Goal: Task Accomplishment & Management: Use online tool/utility

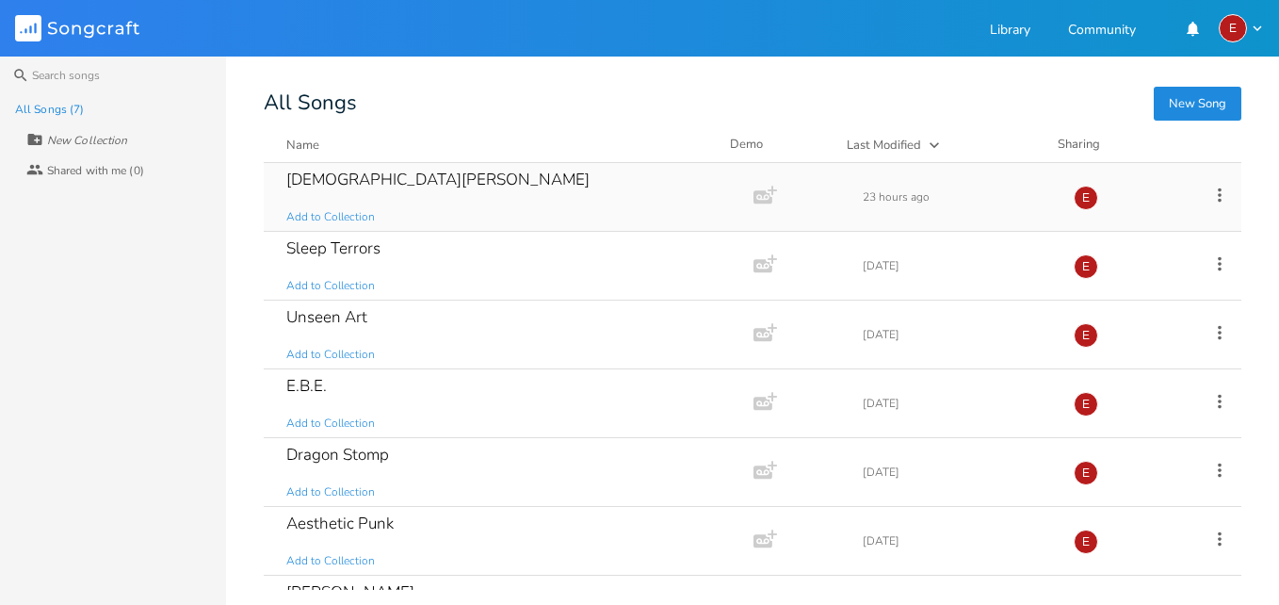
click at [348, 177] on div "[DEMOGRAPHIC_DATA][PERSON_NAME]" at bounding box center [437, 179] width 303 height 16
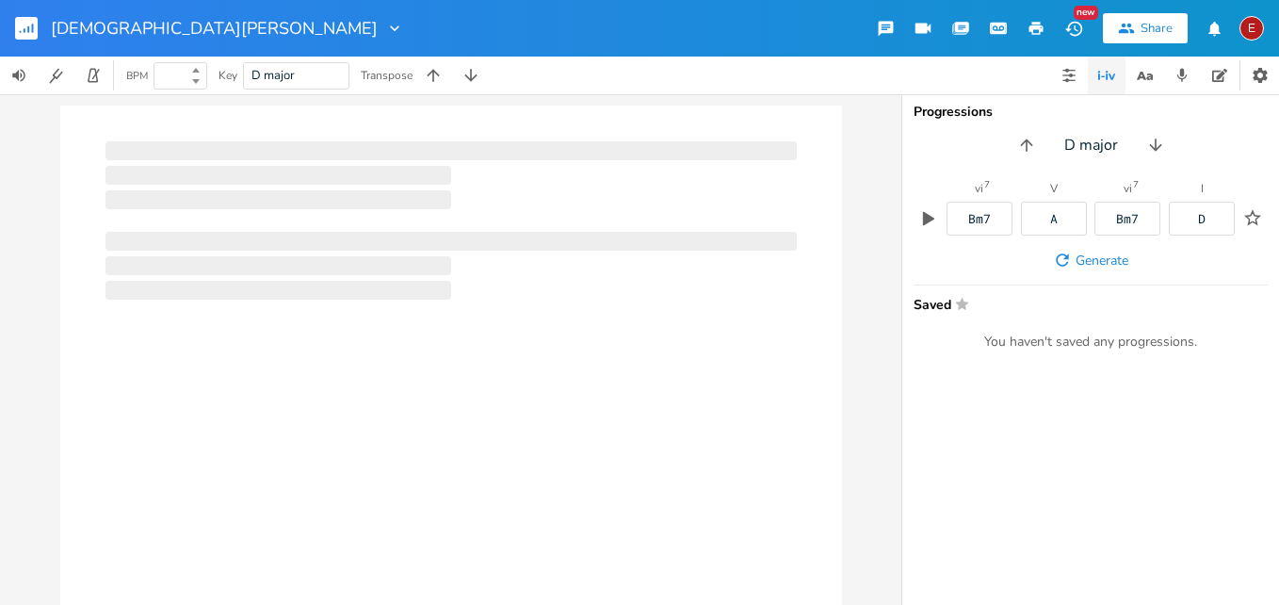
type input "128"
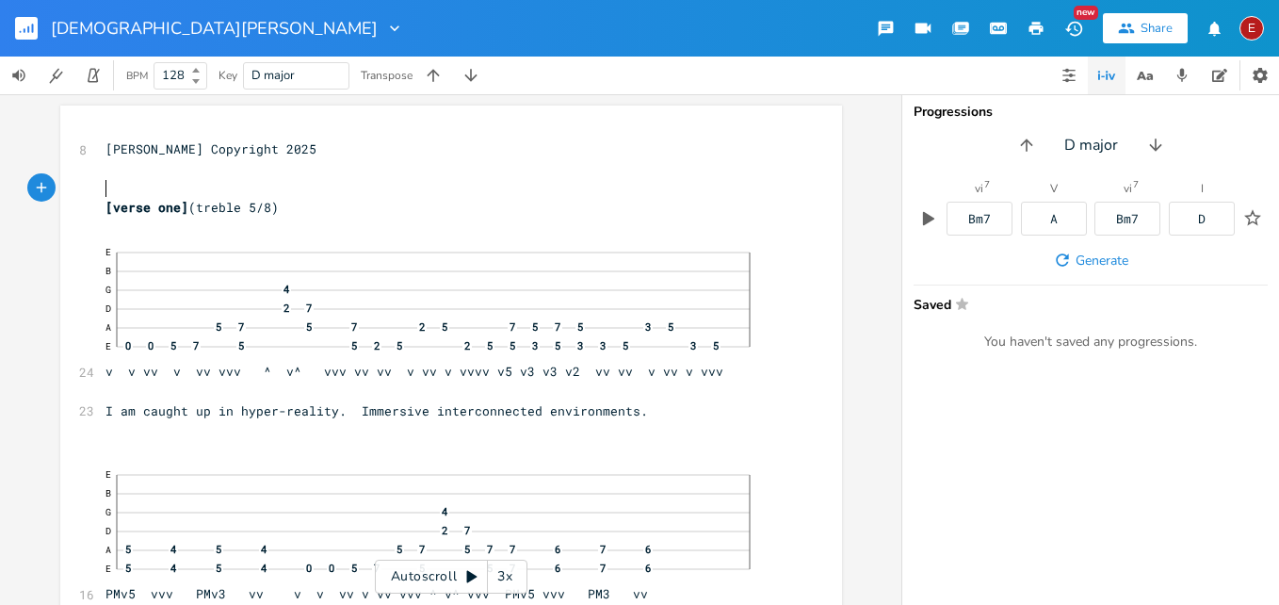
click at [504, 570] on div "3x" at bounding box center [505, 576] width 34 height 34
click at [504, 570] on div "4x" at bounding box center [505, 576] width 34 height 34
click at [472, 574] on icon at bounding box center [472, 577] width 10 height 12
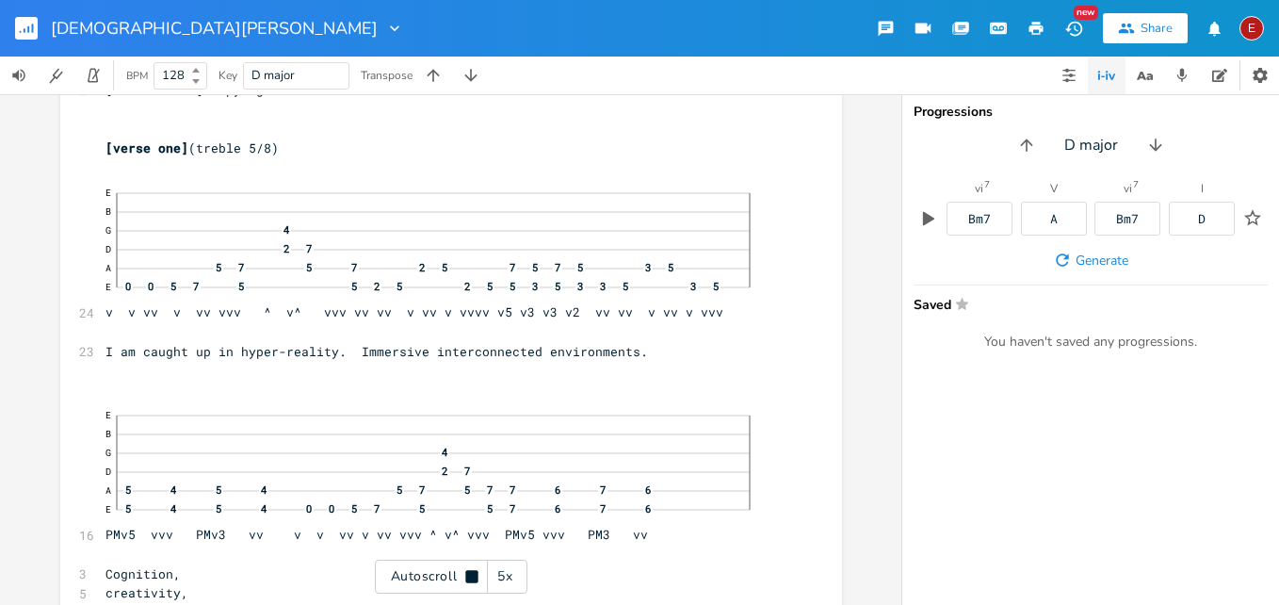
click at [472, 574] on icon at bounding box center [471, 576] width 12 height 12
click at [472, 574] on icon at bounding box center [472, 577] width 10 height 12
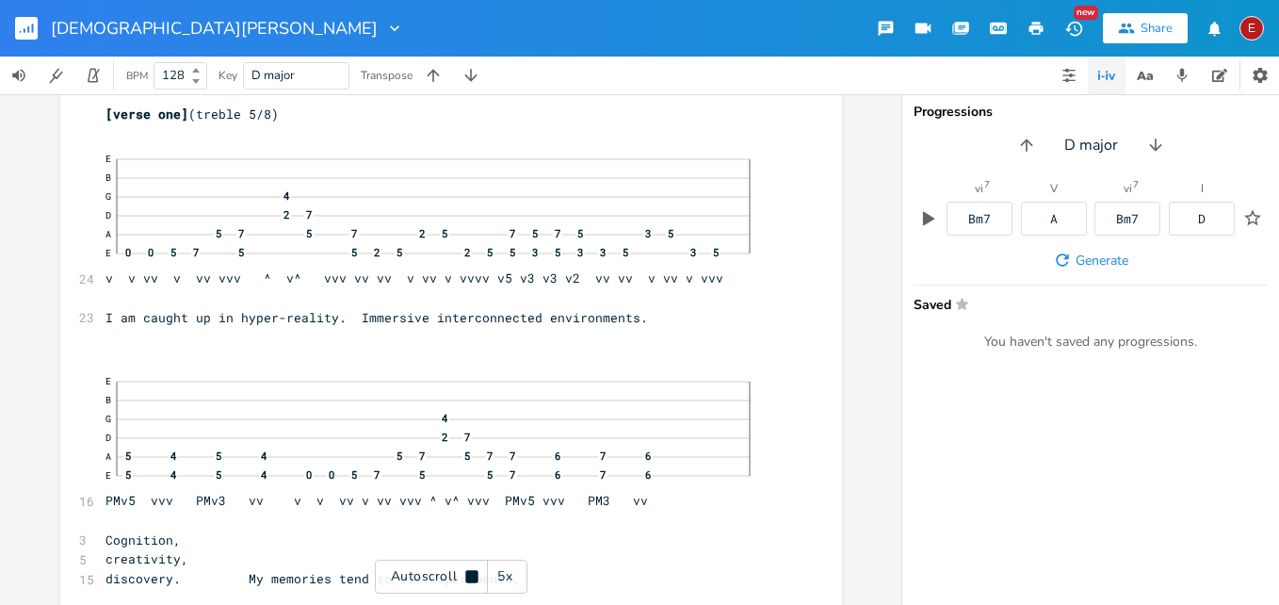
click at [472, 574] on icon at bounding box center [471, 576] width 12 height 12
click at [472, 574] on icon at bounding box center [472, 577] width 10 height 12
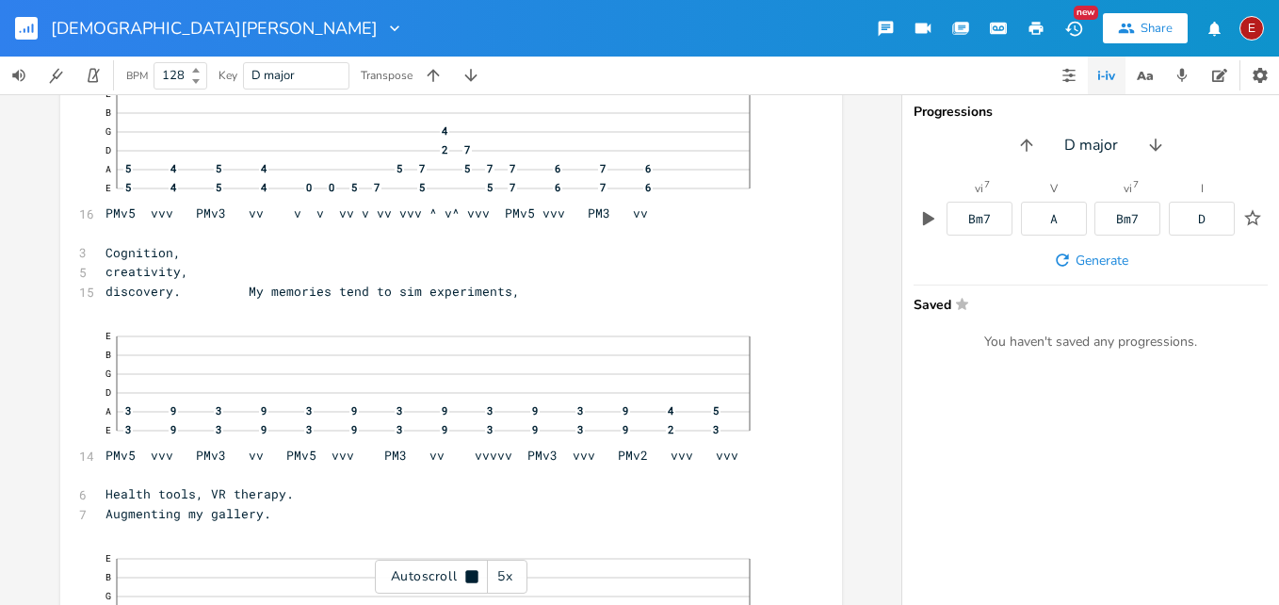
click at [472, 574] on icon at bounding box center [471, 576] width 12 height 12
click at [472, 574] on icon at bounding box center [472, 577] width 10 height 12
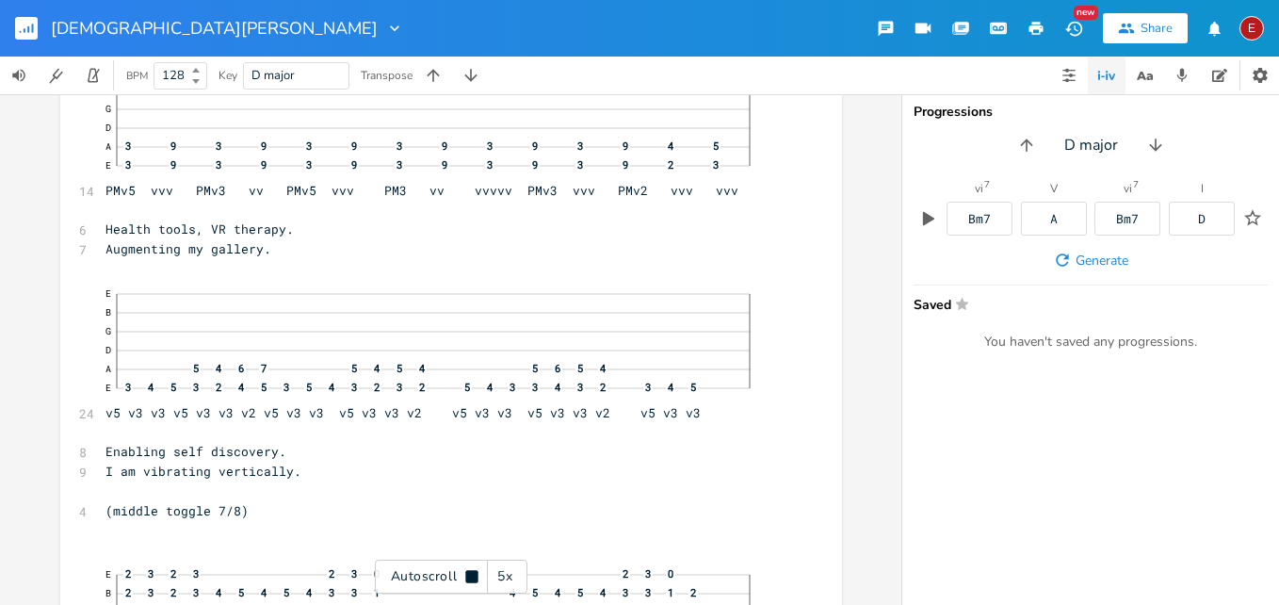
click at [472, 574] on icon at bounding box center [471, 576] width 12 height 12
click at [472, 574] on icon at bounding box center [472, 577] width 10 height 12
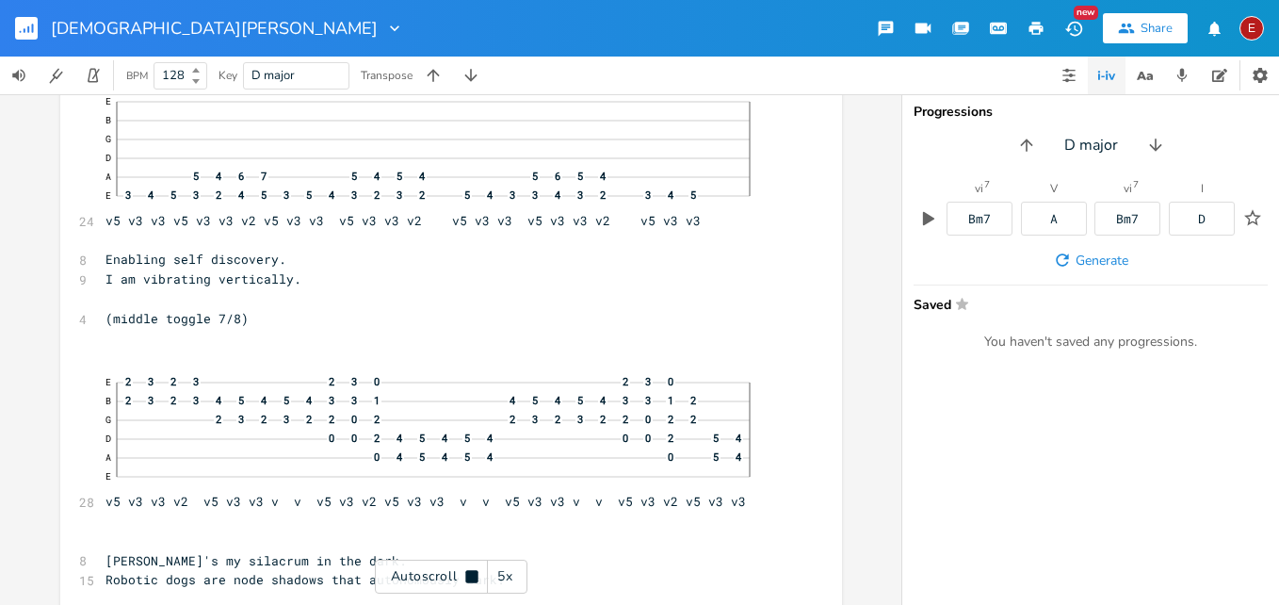
scroll to position [843, 0]
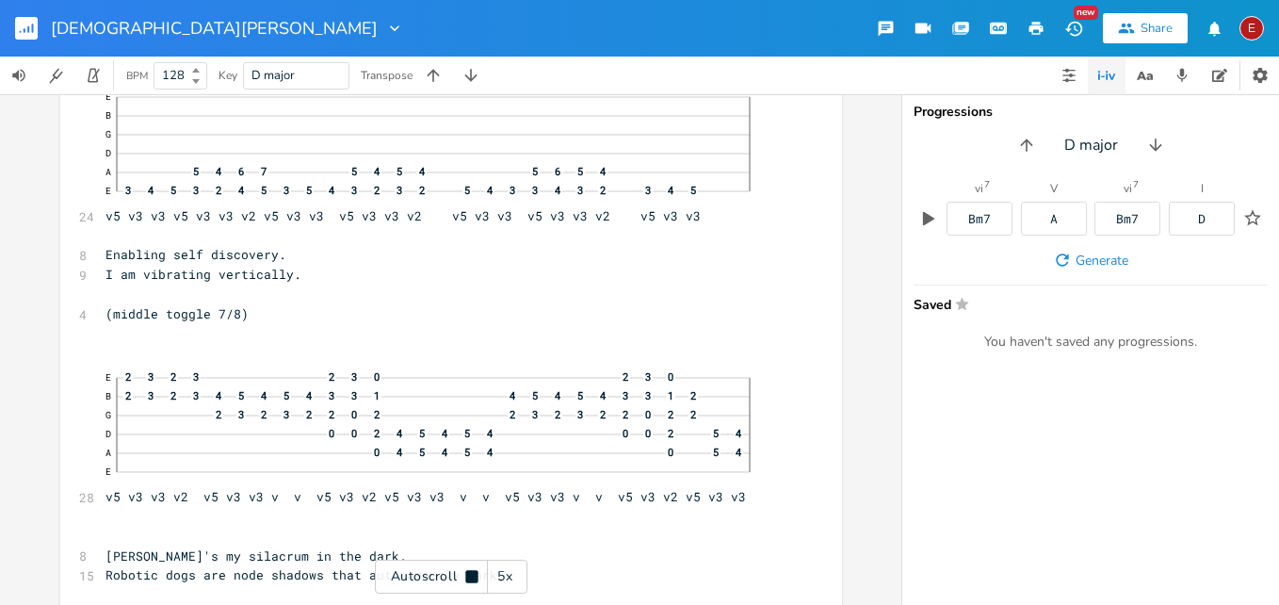
click at [472, 574] on icon at bounding box center [471, 576] width 12 height 12
click at [472, 574] on icon at bounding box center [472, 577] width 10 height 12
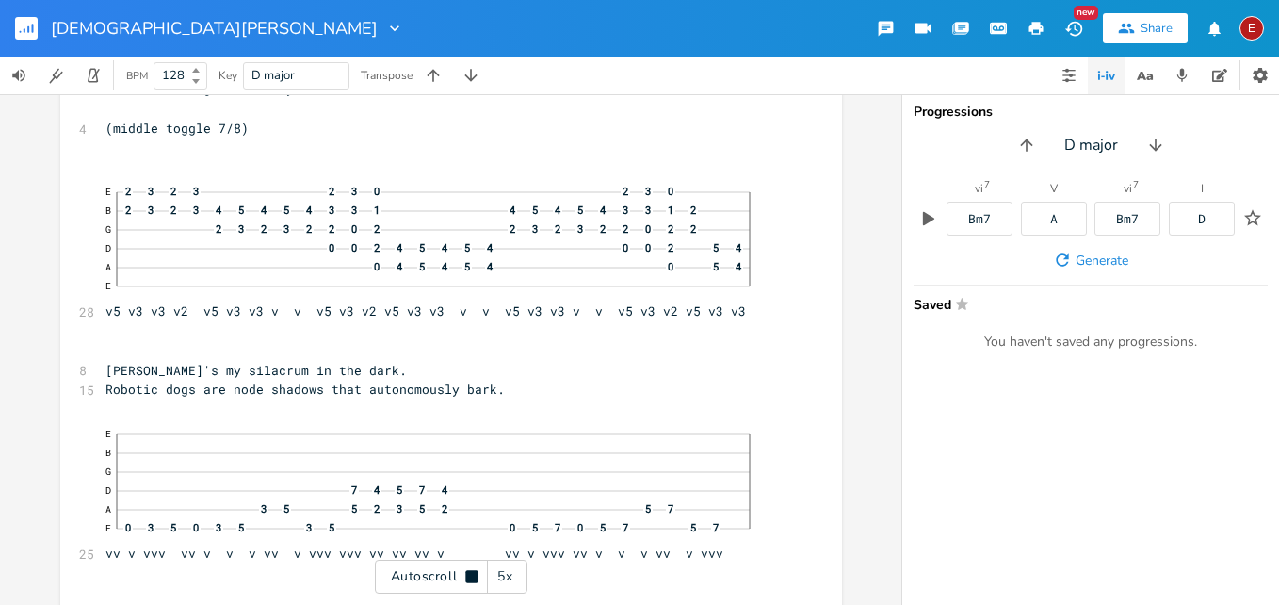
scroll to position [1032, 0]
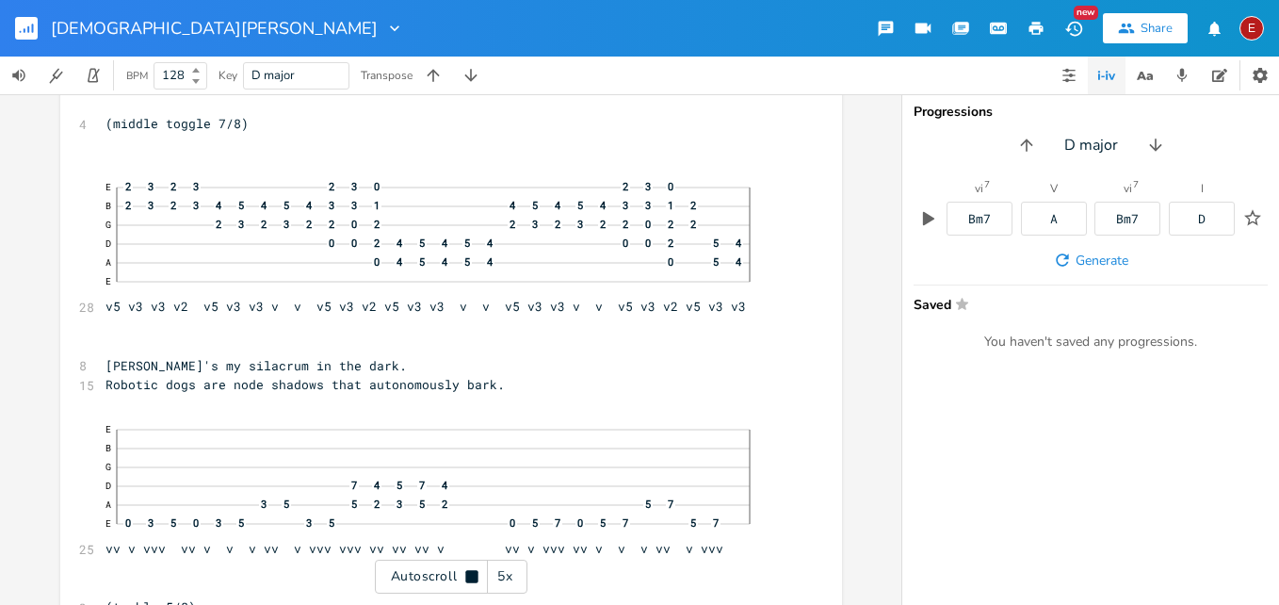
click at [472, 574] on icon at bounding box center [471, 576] width 12 height 12
click at [359, 386] on span "Robotic dogs are node shadows that autonomously bark." at bounding box center [304, 384] width 399 height 17
click at [465, 577] on icon at bounding box center [471, 576] width 15 height 15
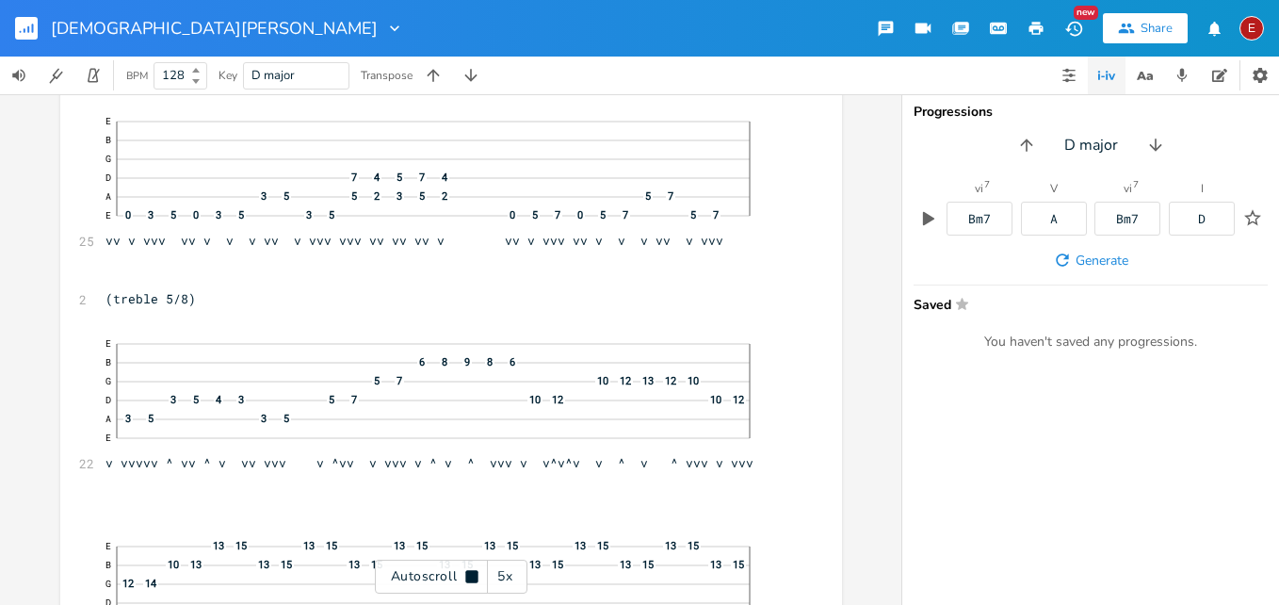
click at [465, 577] on icon at bounding box center [471, 576] width 15 height 15
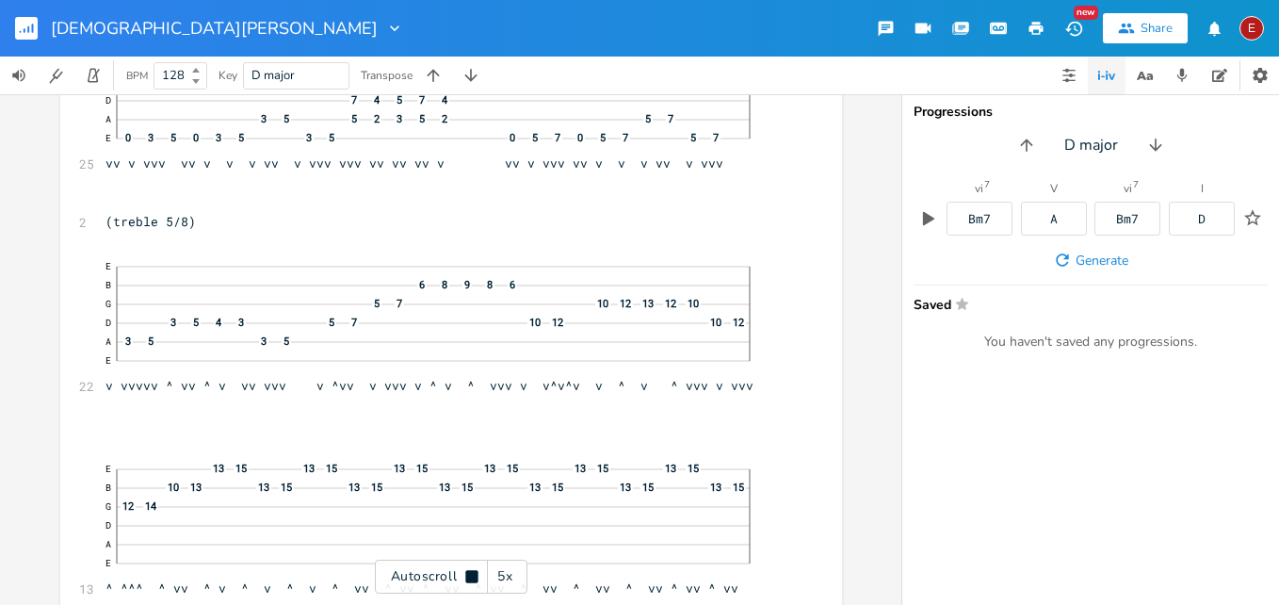
click at [465, 577] on icon at bounding box center [471, 576] width 15 height 15
click at [470, 578] on icon at bounding box center [472, 577] width 10 height 12
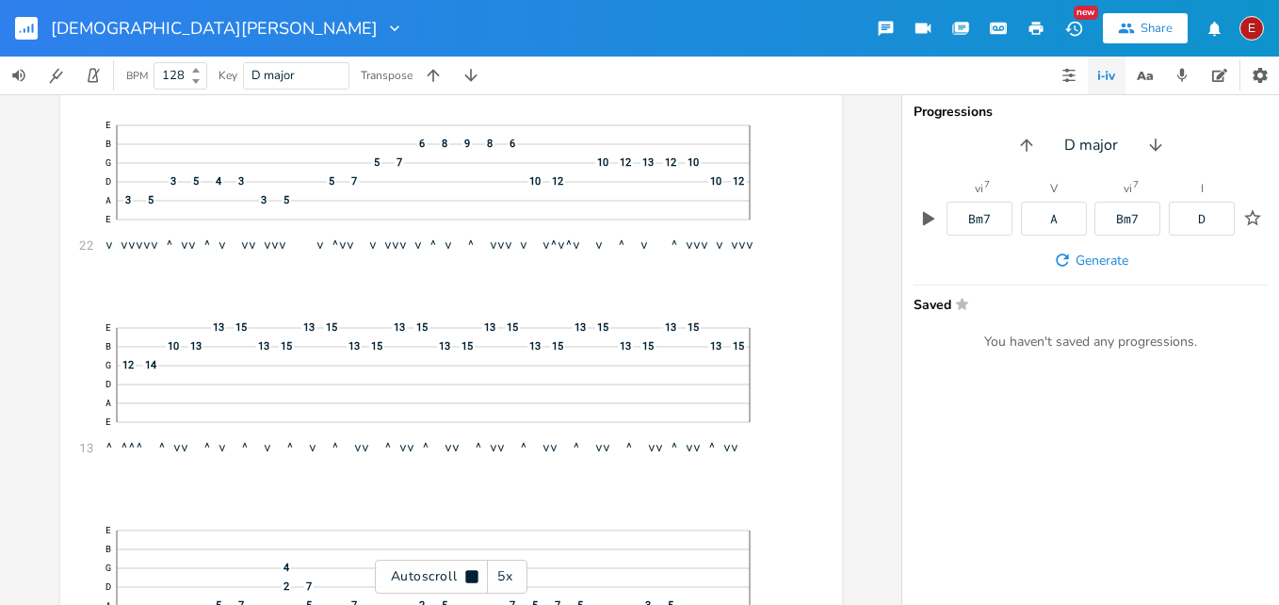
click at [470, 578] on icon at bounding box center [471, 576] width 12 height 12
click at [470, 578] on icon at bounding box center [472, 577] width 10 height 12
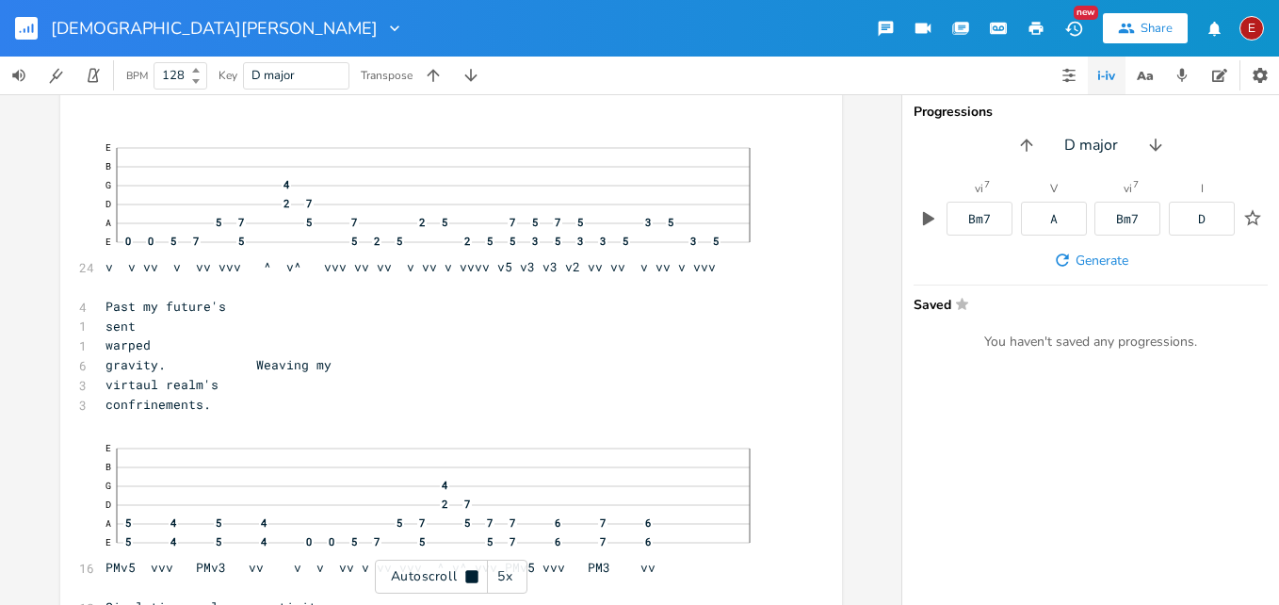
scroll to position [1944, 0]
click at [470, 578] on icon at bounding box center [471, 576] width 12 height 12
click at [470, 578] on icon at bounding box center [472, 577] width 10 height 12
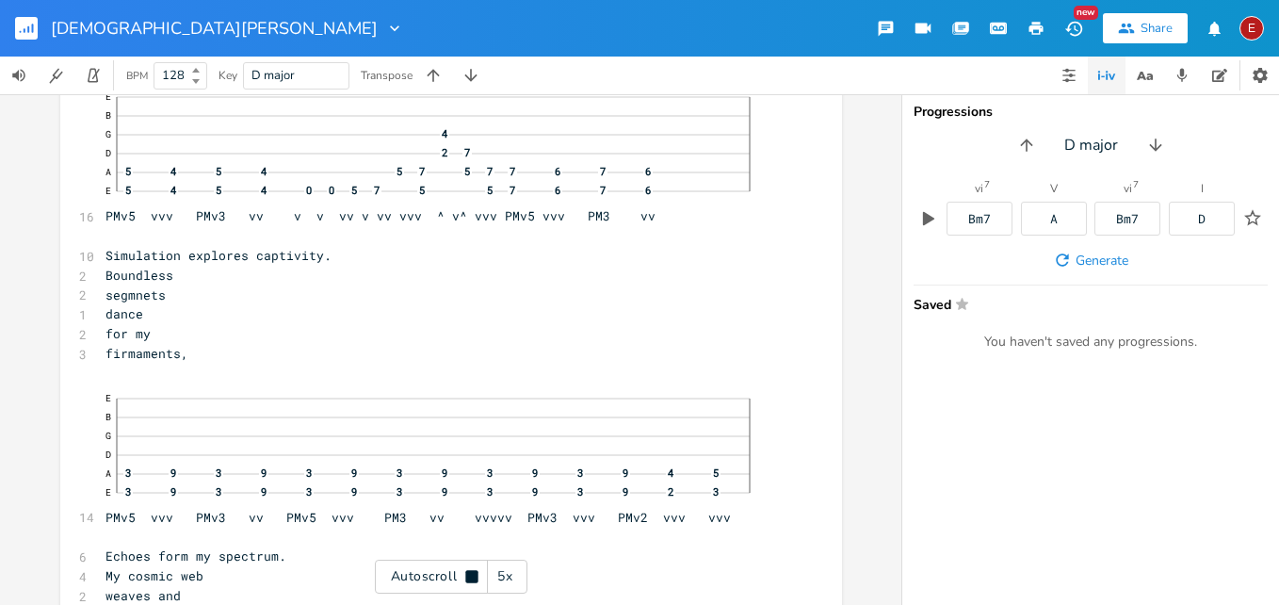
click at [470, 578] on icon at bounding box center [471, 576] width 12 height 12
click at [470, 578] on icon at bounding box center [472, 577] width 10 height 12
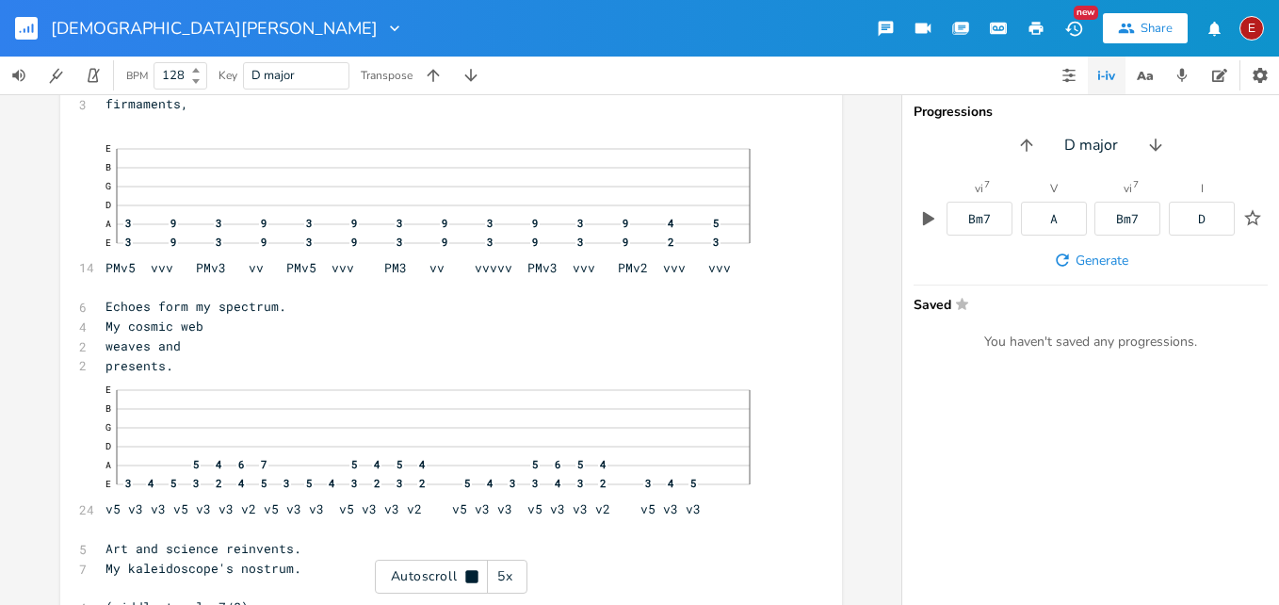
click at [470, 578] on icon at bounding box center [471, 576] width 12 height 12
click at [470, 578] on icon at bounding box center [472, 577] width 10 height 12
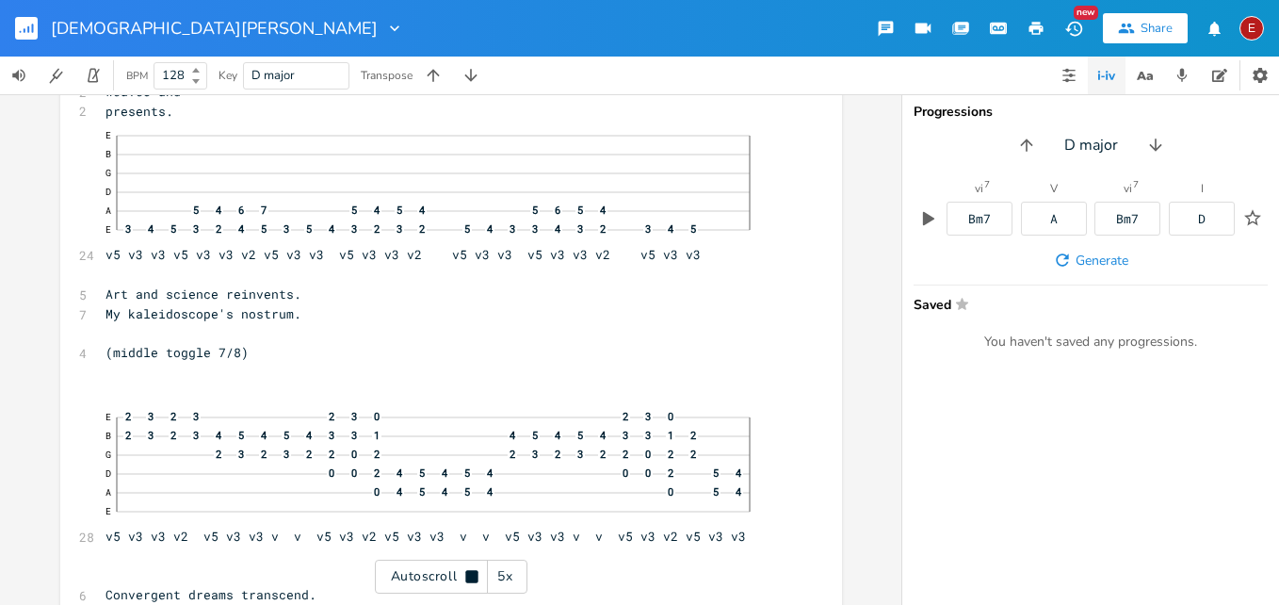
click at [470, 578] on icon at bounding box center [471, 576] width 12 height 12
click at [470, 578] on icon at bounding box center [472, 577] width 10 height 12
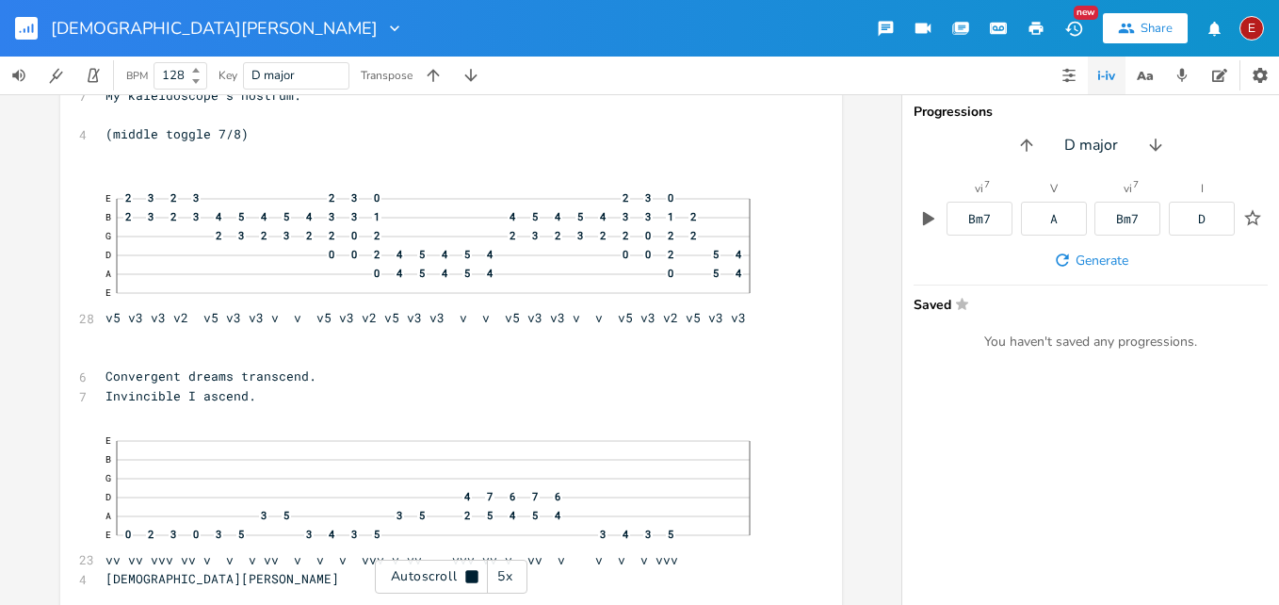
click at [470, 578] on icon at bounding box center [471, 576] width 12 height 12
click at [467, 574] on icon at bounding box center [472, 577] width 10 height 12
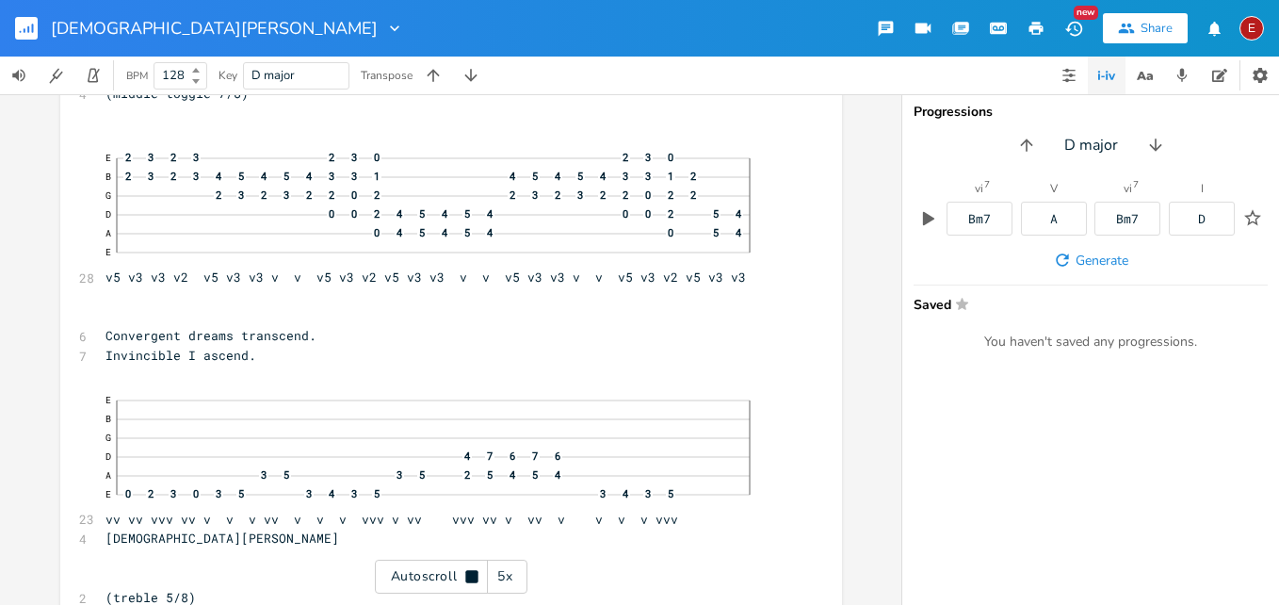
click at [467, 574] on icon at bounding box center [471, 576] width 12 height 12
click at [467, 574] on icon at bounding box center [472, 577] width 10 height 12
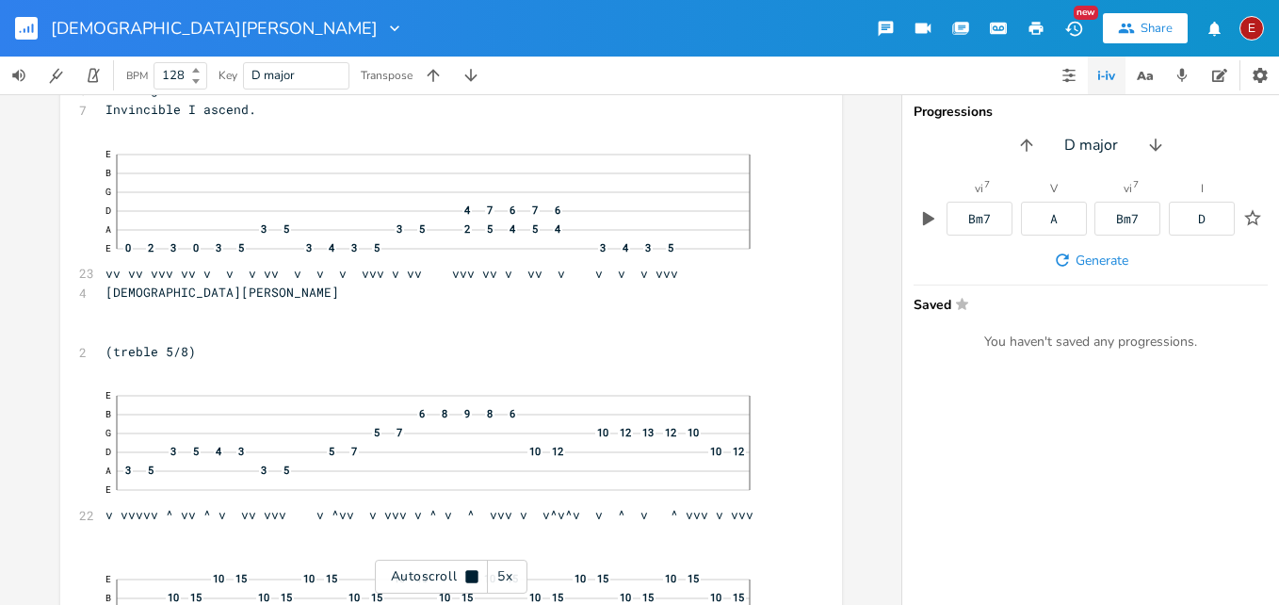
click at [467, 574] on icon at bounding box center [471, 576] width 12 height 12
click at [467, 574] on icon at bounding box center [472, 577] width 10 height 12
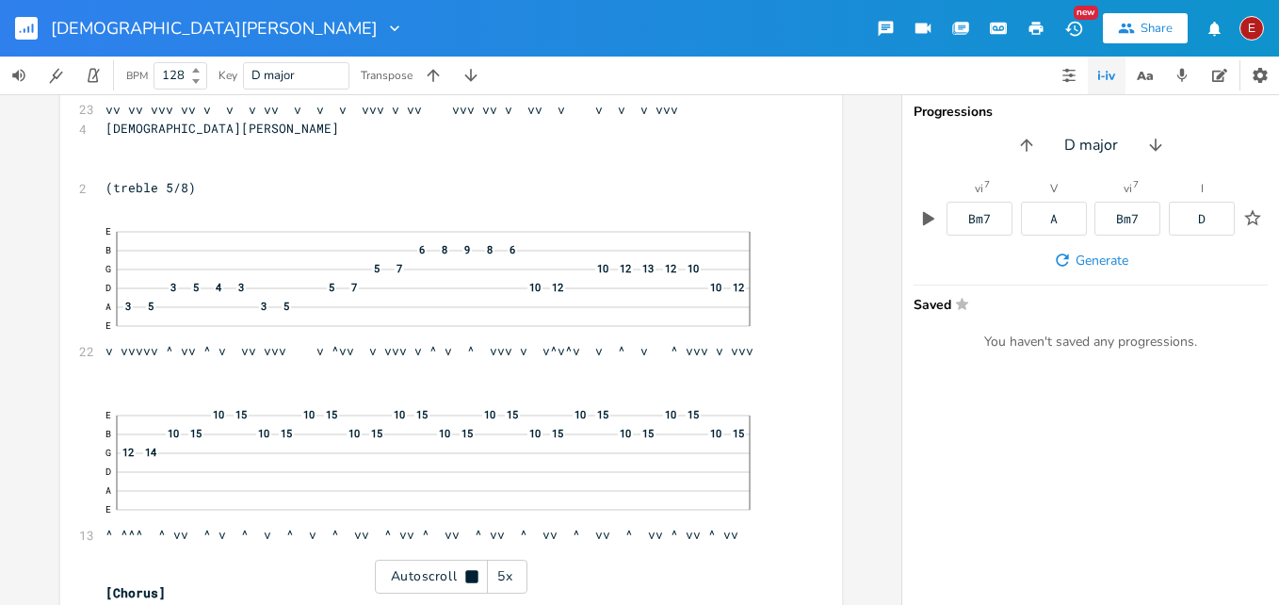
click at [467, 574] on icon at bounding box center [471, 576] width 12 height 12
click at [474, 576] on icon at bounding box center [472, 577] width 10 height 12
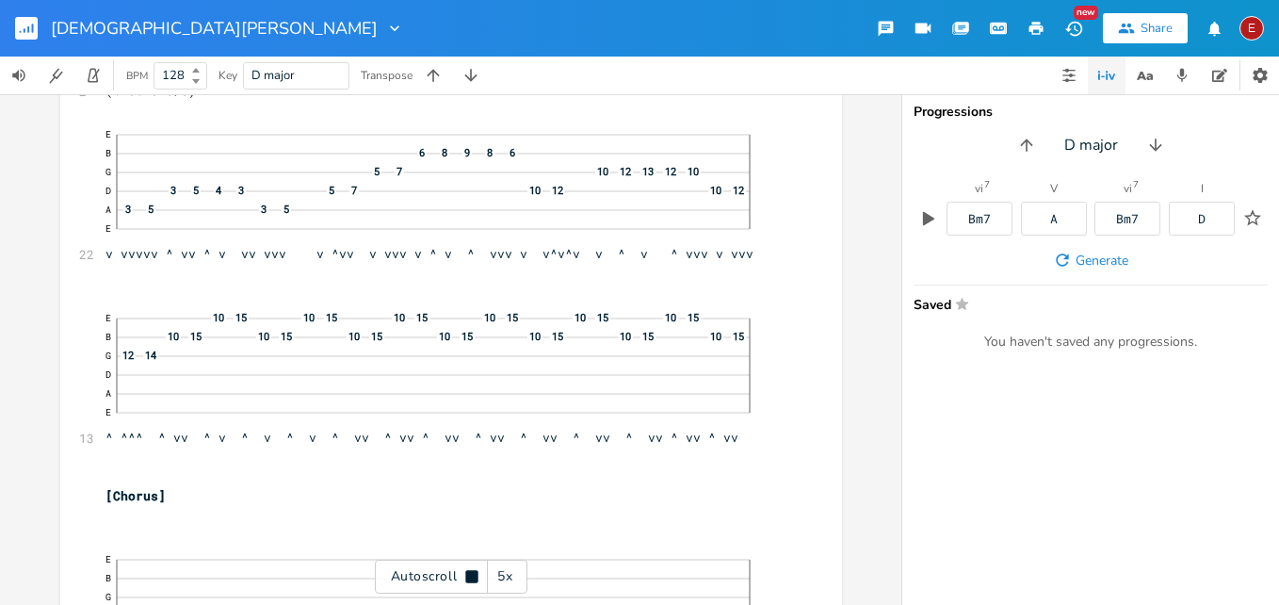
scroll to position [3566, 0]
click at [474, 576] on icon at bounding box center [471, 576] width 12 height 12
click at [474, 576] on icon at bounding box center [472, 577] width 10 height 12
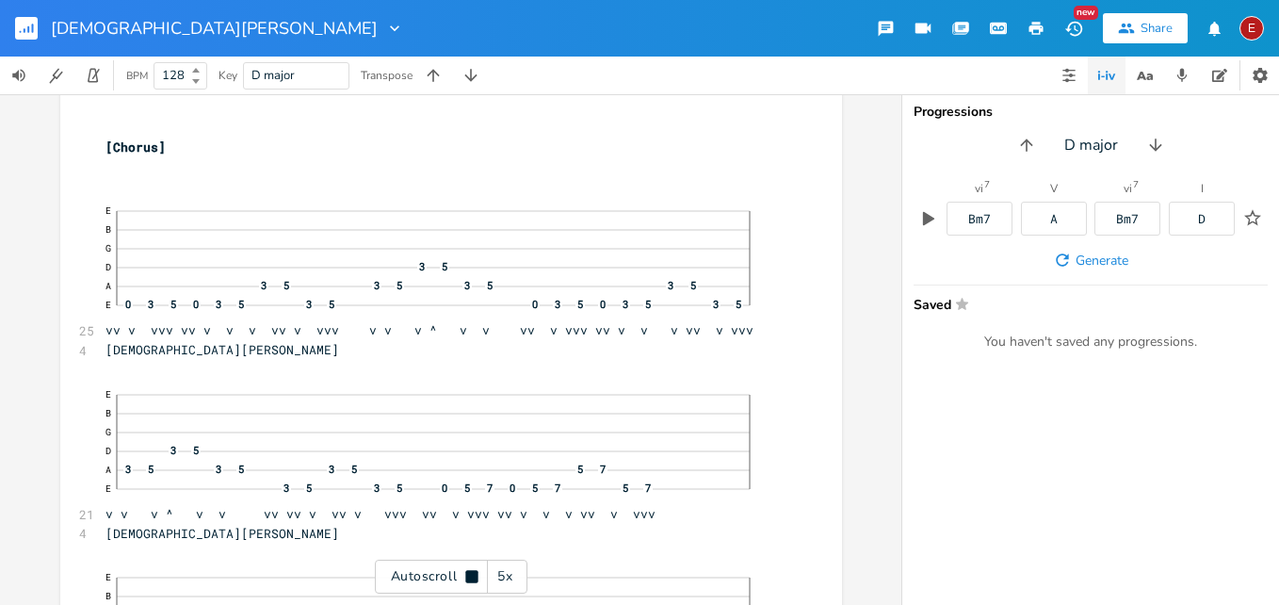
click at [474, 576] on icon at bounding box center [471, 576] width 12 height 12
click at [474, 576] on icon at bounding box center [472, 577] width 10 height 12
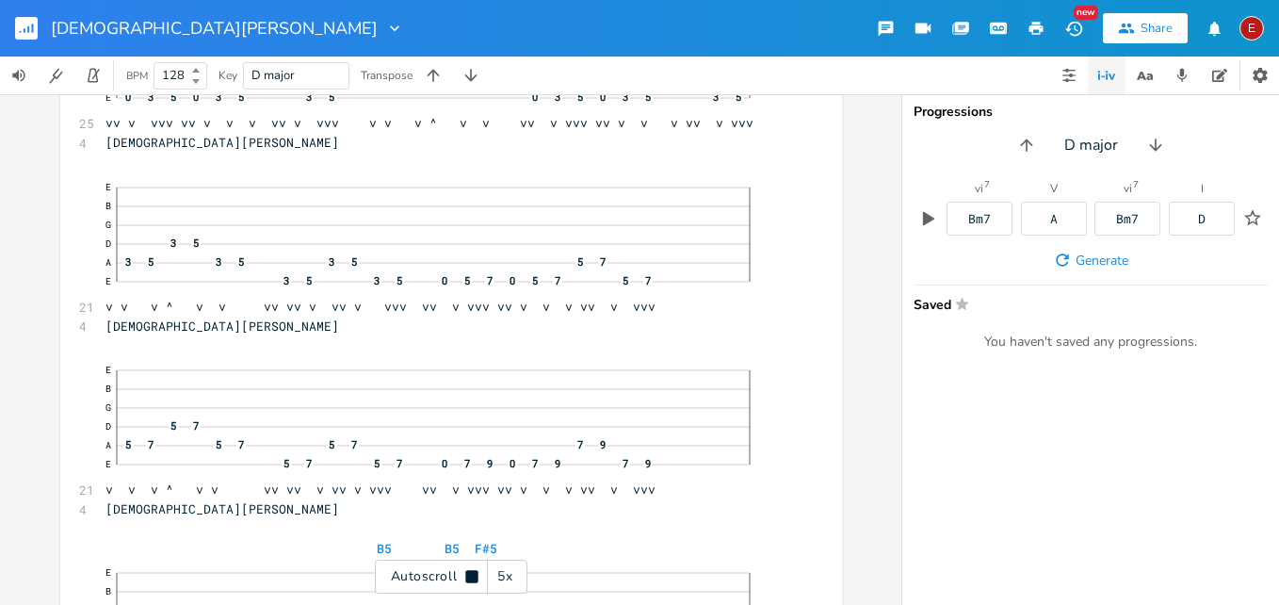
scroll to position [4121, 0]
click at [474, 576] on icon at bounding box center [471, 576] width 12 height 12
click at [474, 576] on icon at bounding box center [472, 577] width 10 height 12
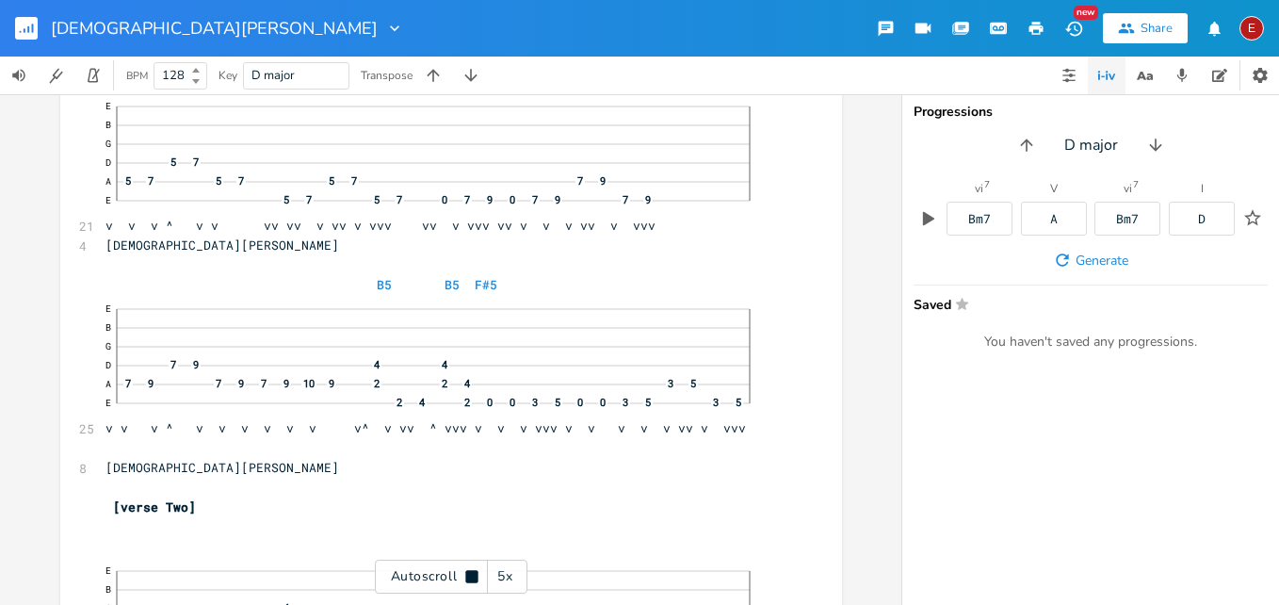
scroll to position [4385, 0]
click at [474, 576] on icon at bounding box center [471, 576] width 12 height 12
click at [1252, 32] on div "E" at bounding box center [1252, 28] width 24 height 24
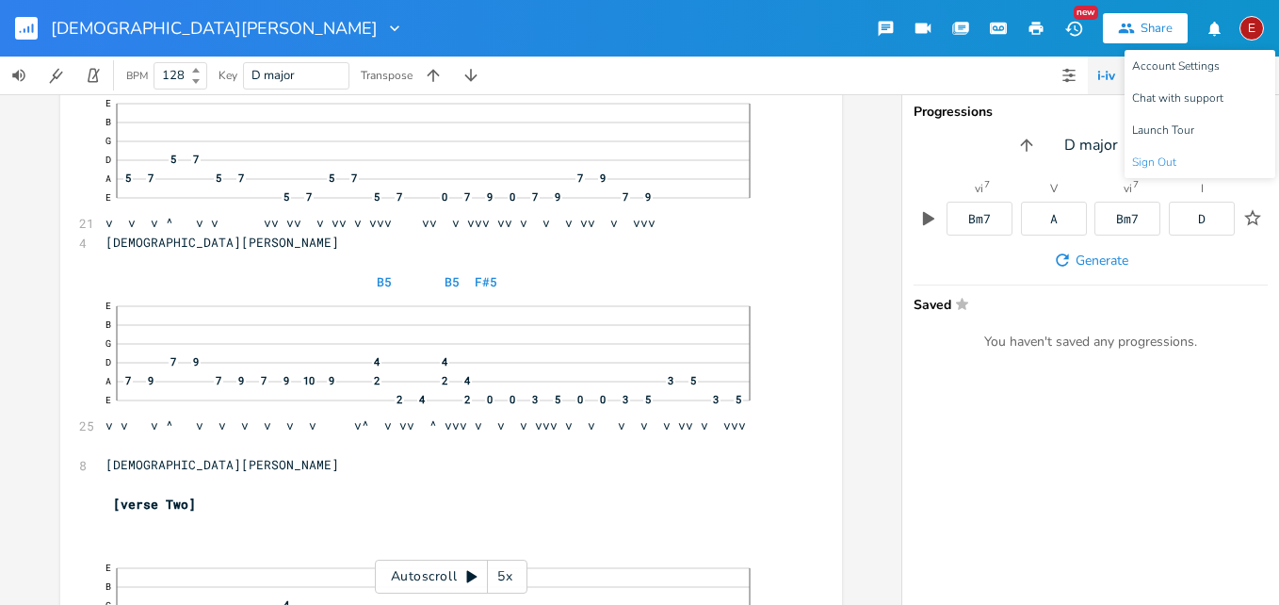
click at [1172, 156] on span "Sign Out" at bounding box center [1154, 162] width 44 height 12
